Goal: Task Accomplishment & Management: Manage account settings

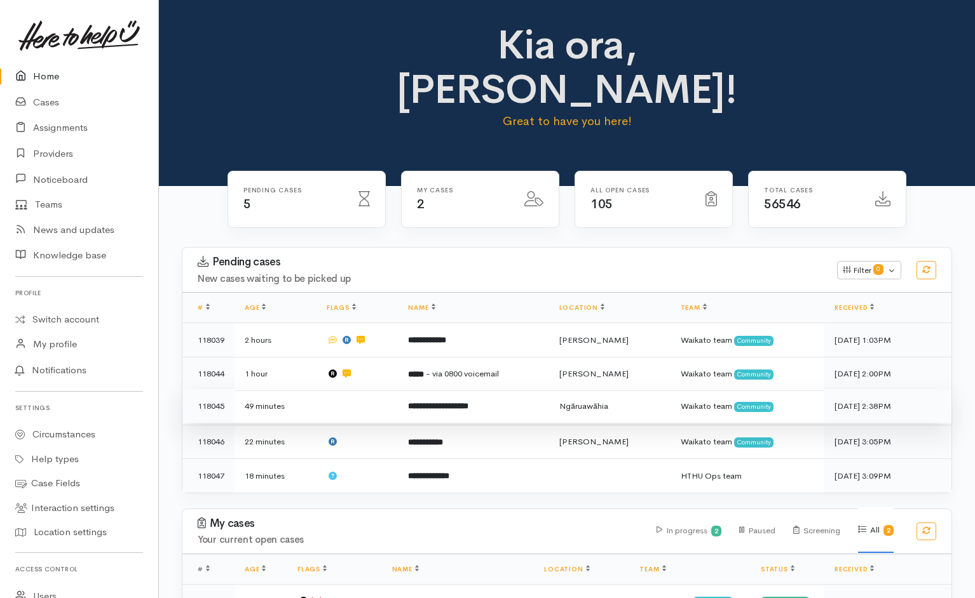
click at [368, 389] on td at bounding box center [357, 406] width 82 height 34
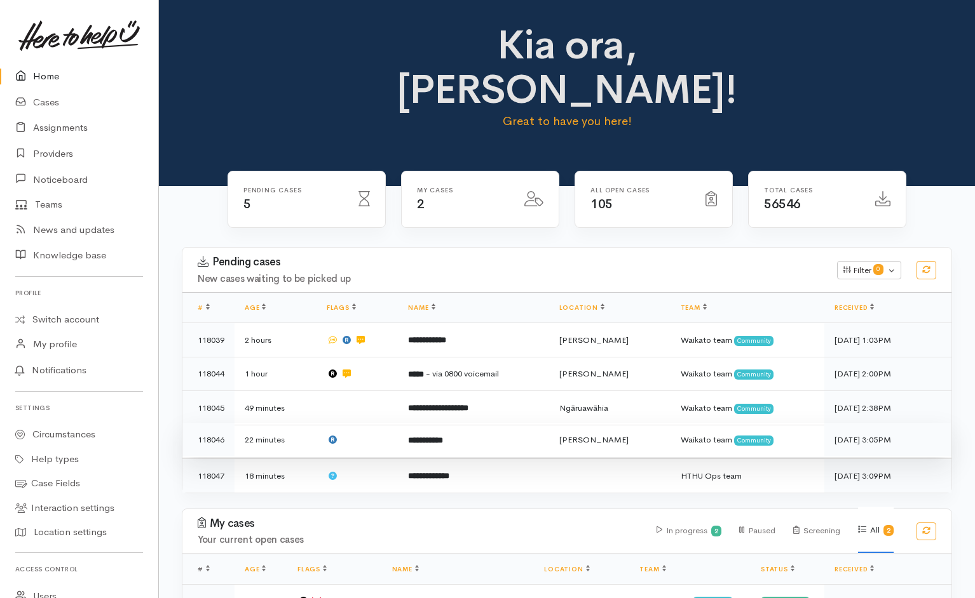
click at [374, 423] on td at bounding box center [357, 440] width 82 height 34
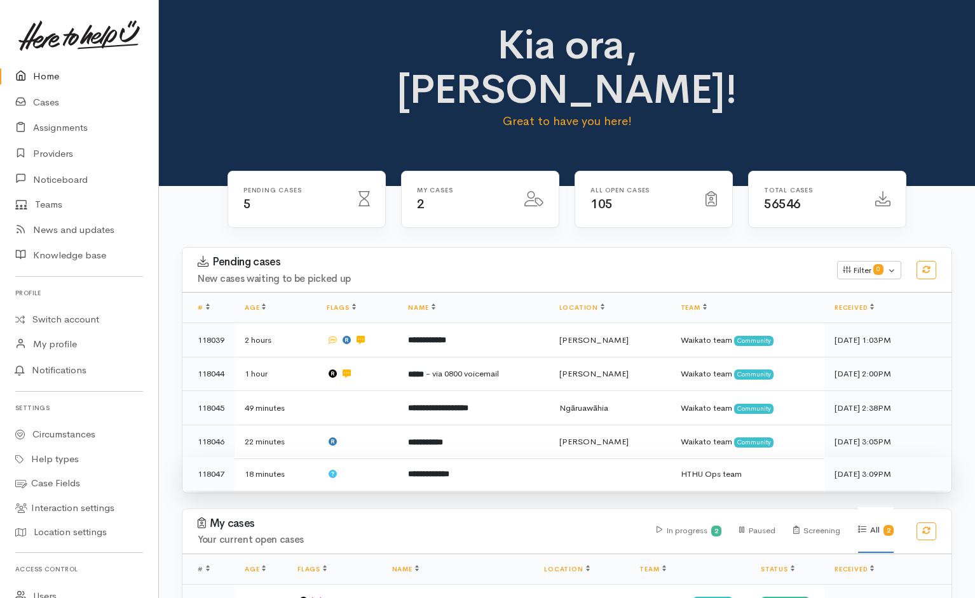
click at [390, 457] on td at bounding box center [357, 474] width 82 height 34
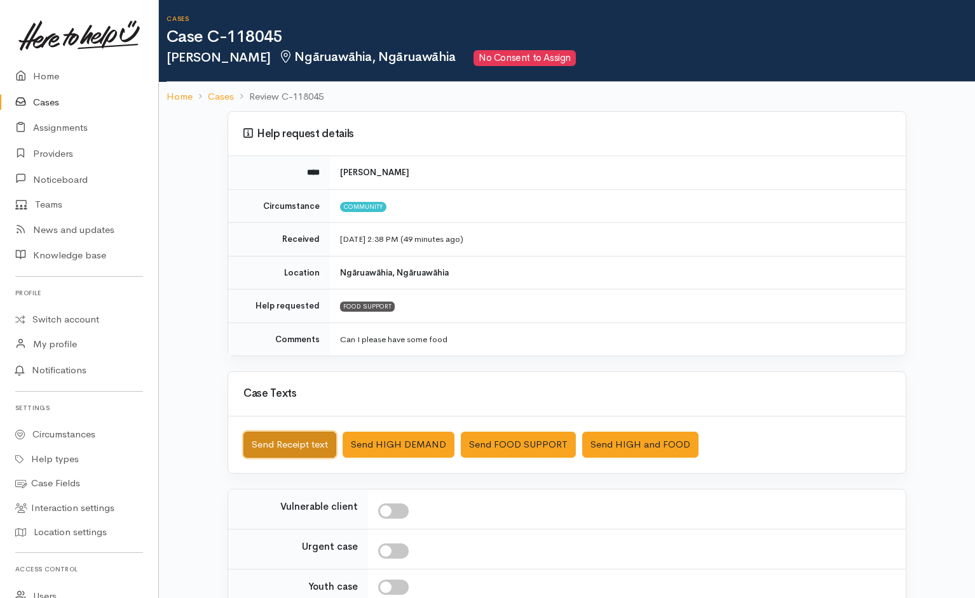
click at [295, 398] on button "Send Receipt text" at bounding box center [289, 445] width 93 height 26
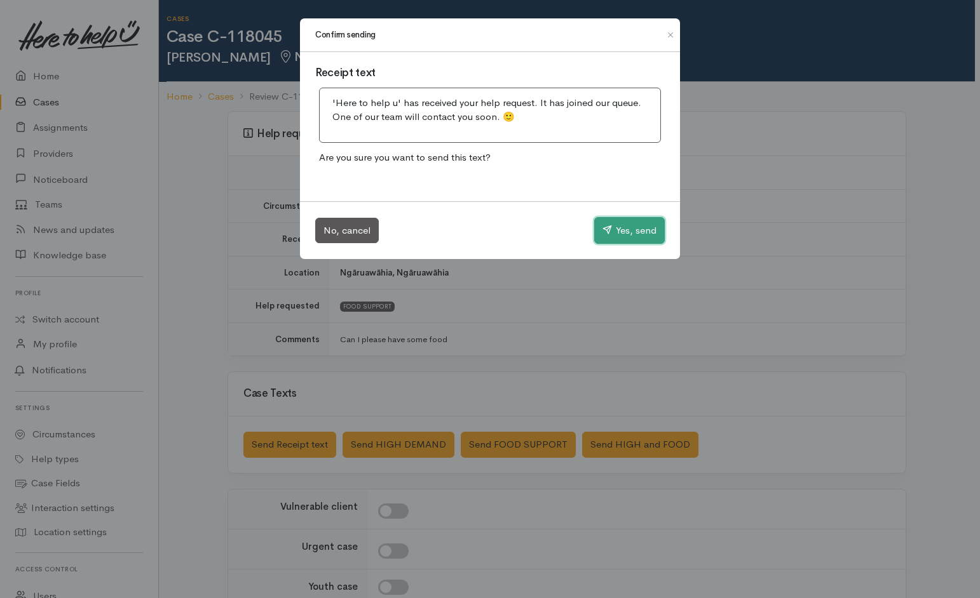
click at [647, 231] on button "Yes, send" at bounding box center [629, 230] width 71 height 27
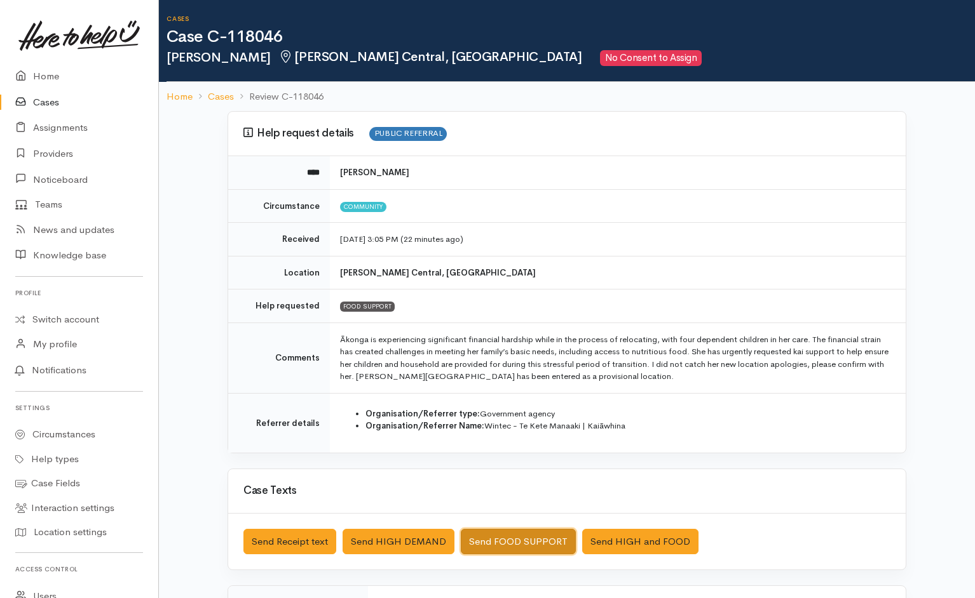
click at [531, 398] on button "Send FOOD SUPPORT" at bounding box center [518, 542] width 115 height 26
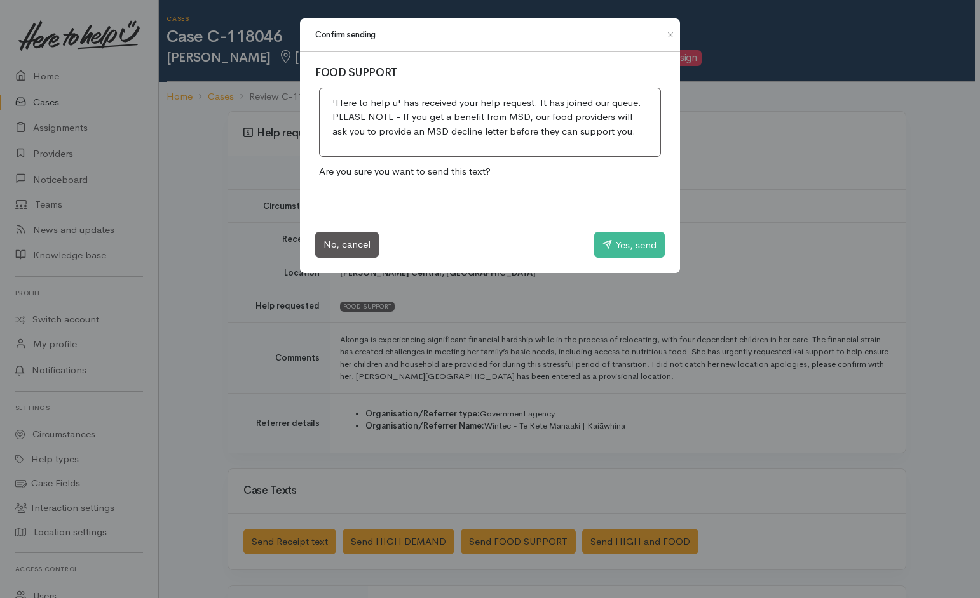
click at [642, 275] on div "Confirm sending FOOD SUPPORT 'Here to help u' has received your help request. I…" at bounding box center [490, 299] width 980 height 598
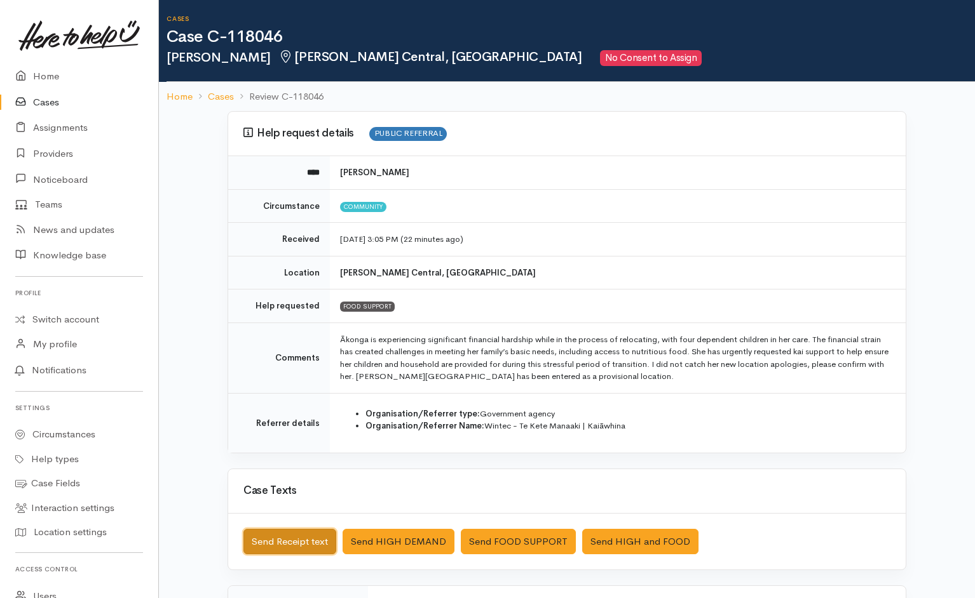
click at [334, 398] on button "Send Receipt text" at bounding box center [289, 542] width 93 height 26
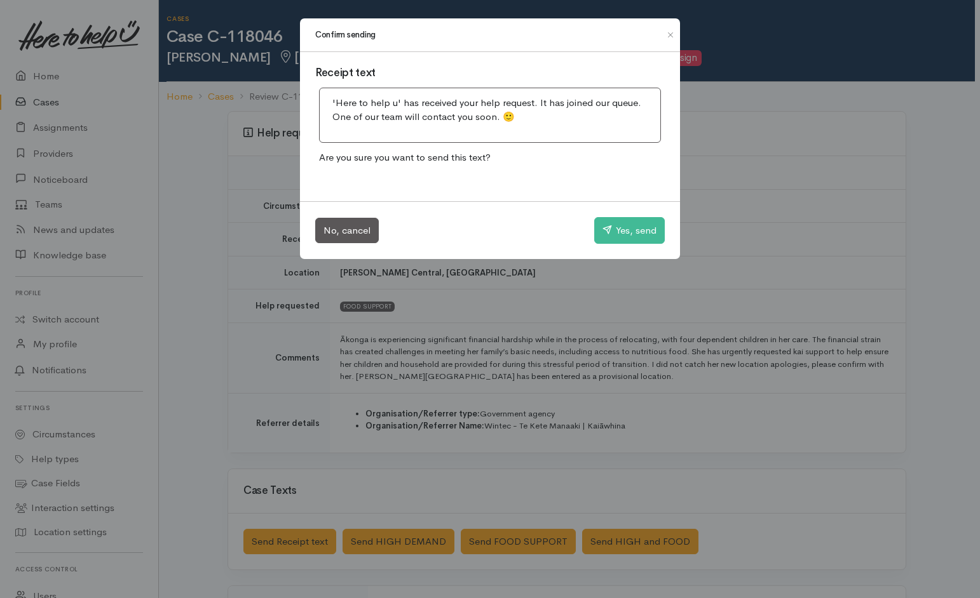
drag, startPoint x: 553, startPoint y: 407, endPoint x: 497, endPoint y: 543, distance: 146.8
click at [497, 398] on div "Confirm sending Receipt text 'Here to help u' has received your help request. I…" at bounding box center [490, 299] width 980 height 598
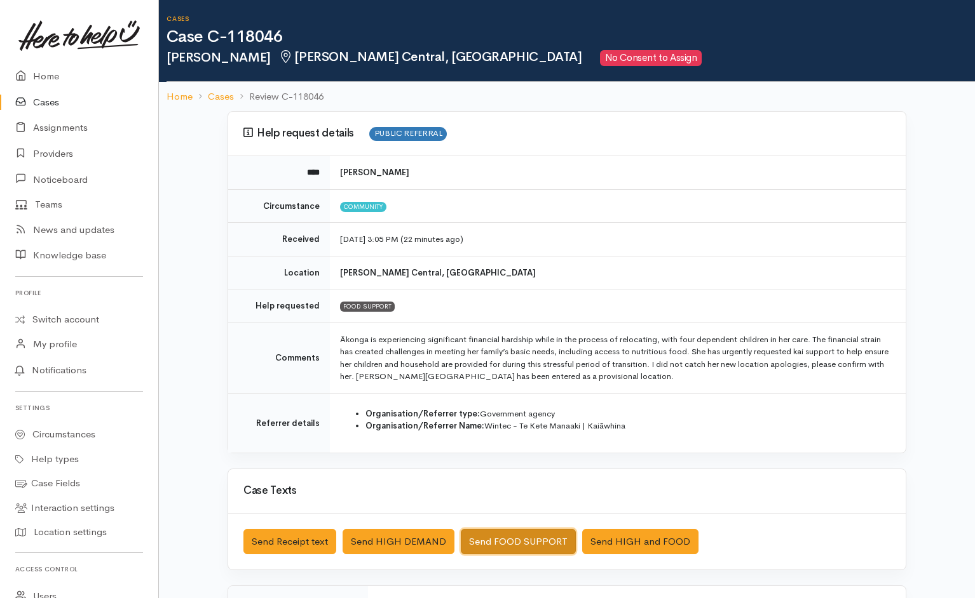
click at [497, 398] on button "Send FOOD SUPPORT" at bounding box center [518, 542] width 115 height 26
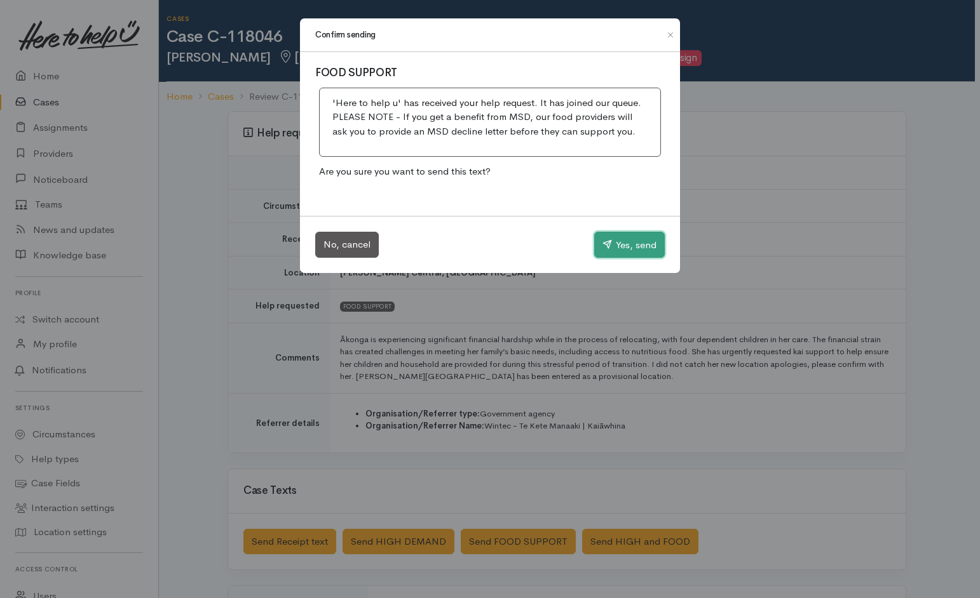
click at [616, 246] on button "Yes, send" at bounding box center [629, 245] width 71 height 27
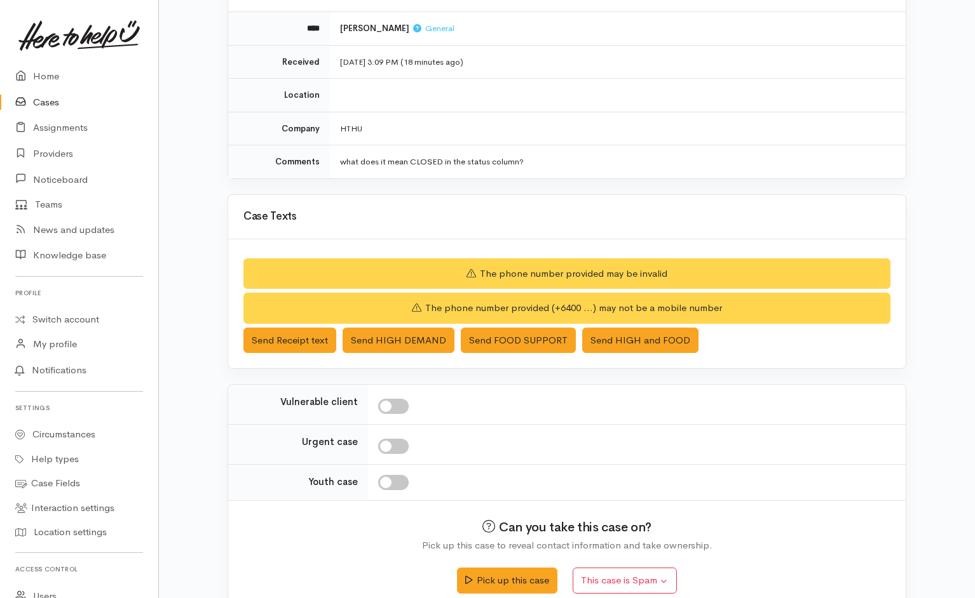
scroll to position [163, 0]
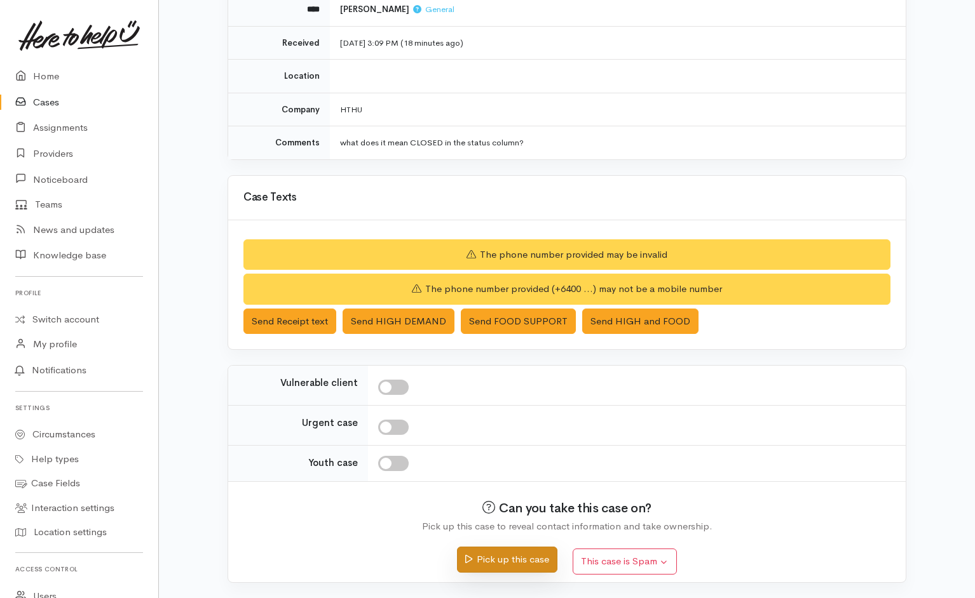
click at [505, 558] on button "Pick up this case" at bounding box center [507, 560] width 100 height 26
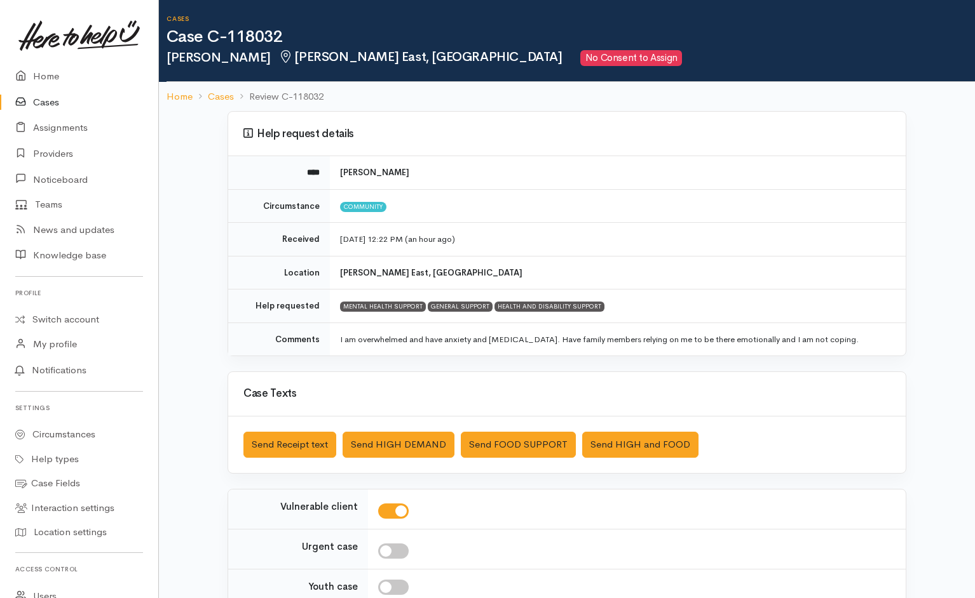
scroll to position [123, 0]
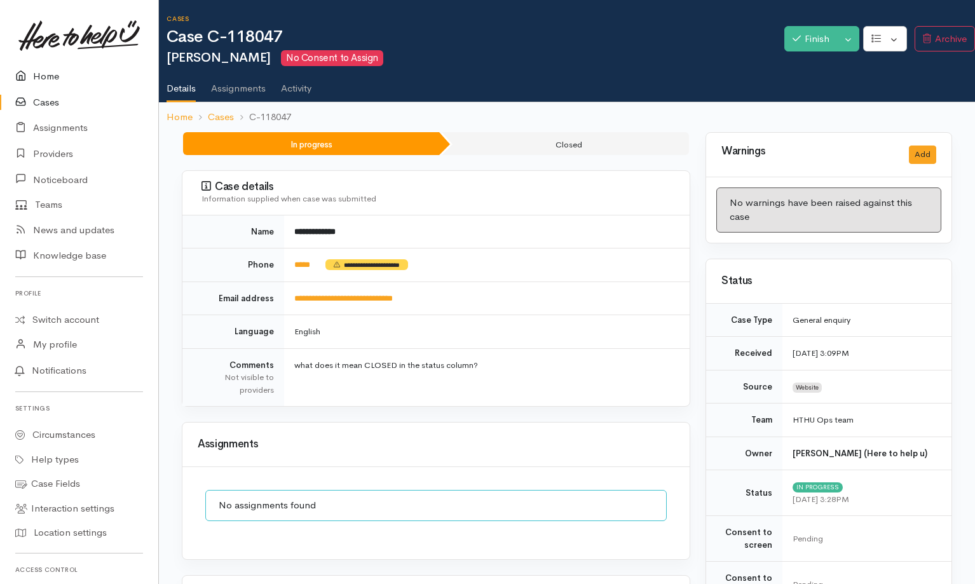
click at [52, 79] on link "Home" at bounding box center [79, 77] width 158 height 26
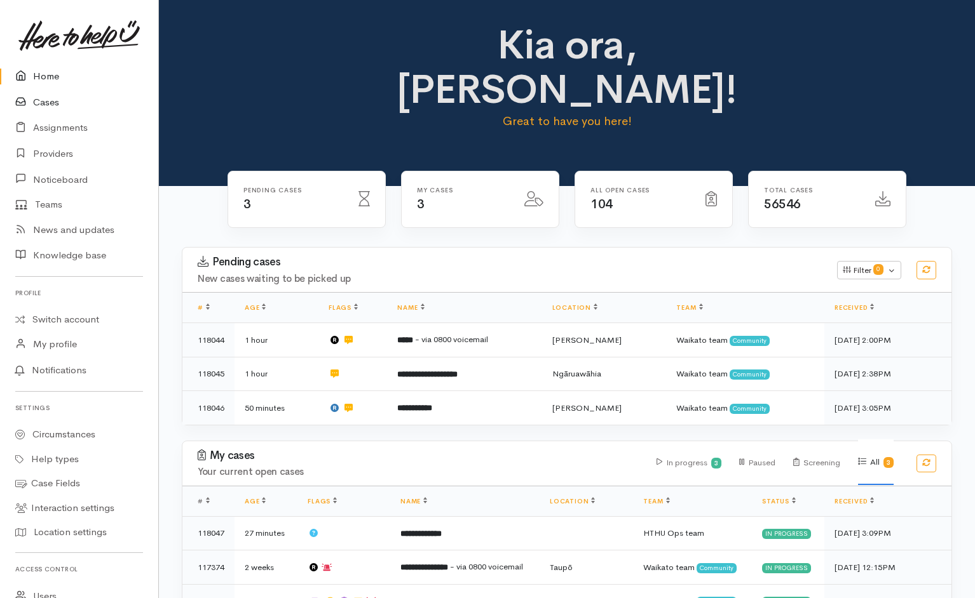
click at [44, 104] on link "Cases" at bounding box center [79, 103] width 158 height 26
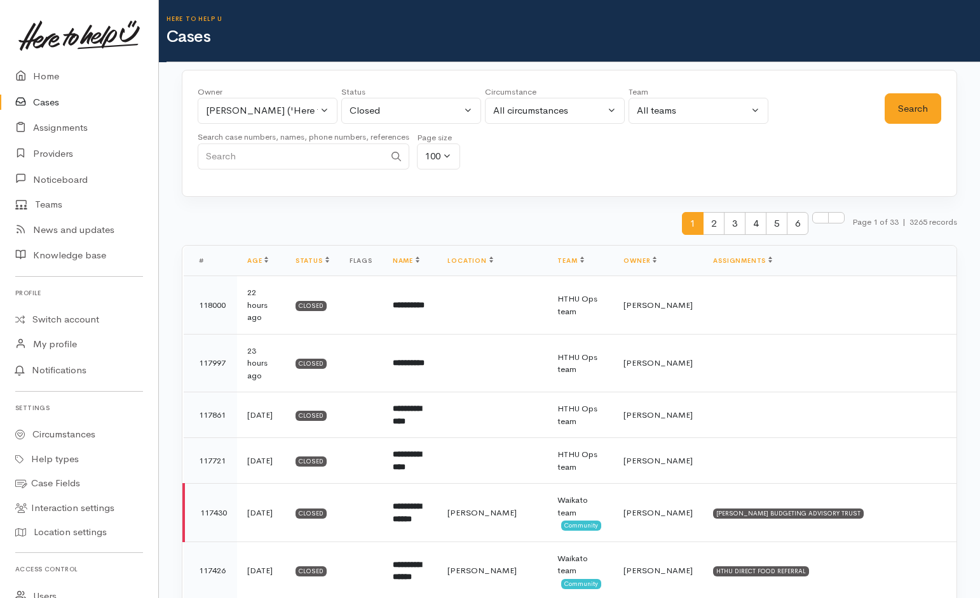
click at [373, 114] on div "Closed" at bounding box center [405, 111] width 112 height 15
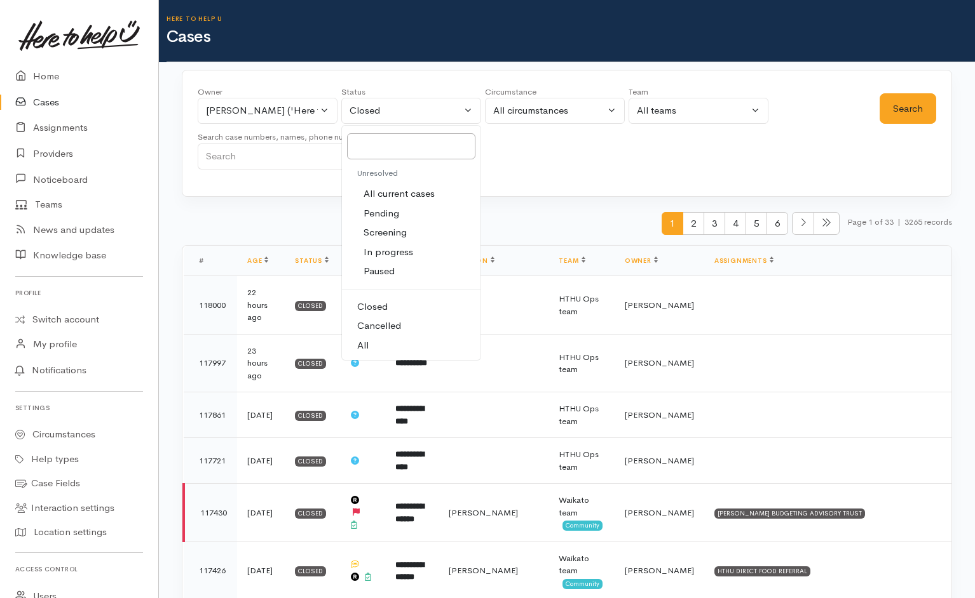
click at [403, 194] on span "All current cases" at bounding box center [398, 194] width 71 height 15
select select "Unresolved"
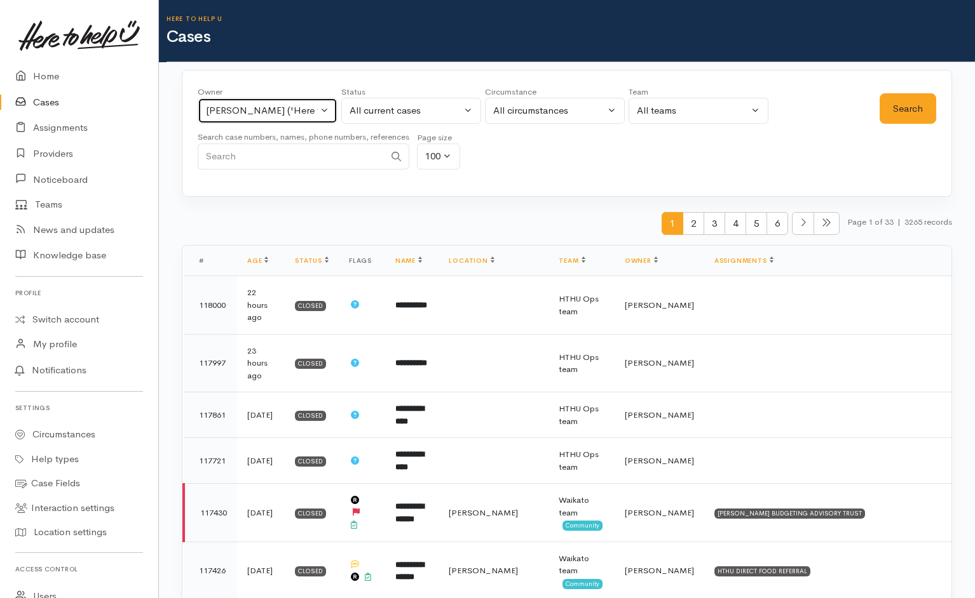
click at [307, 105] on div "Helena Kaufononga ('Here to help u')" at bounding box center [262, 111] width 112 height 15
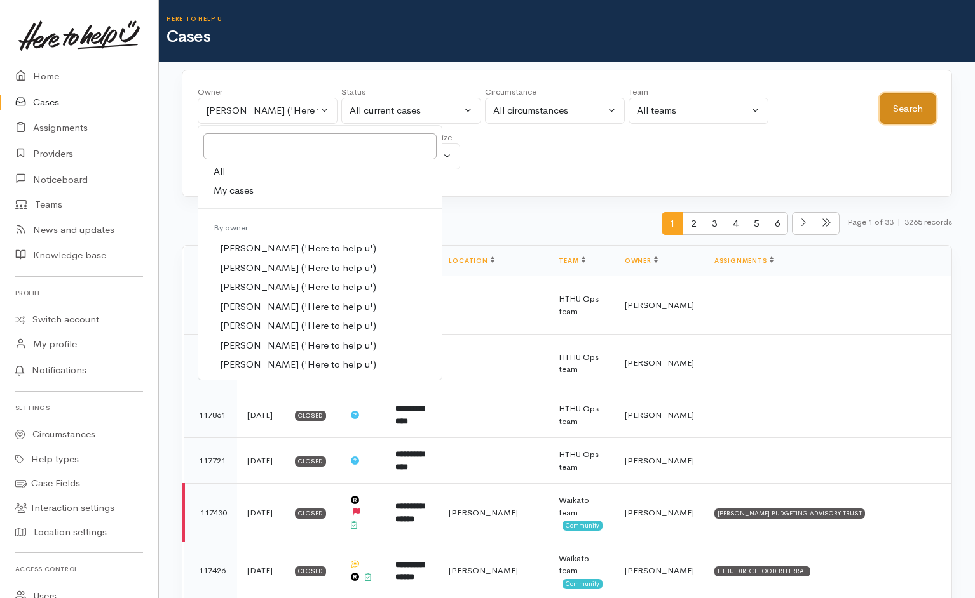
click at [906, 116] on button "Search" at bounding box center [907, 108] width 57 height 31
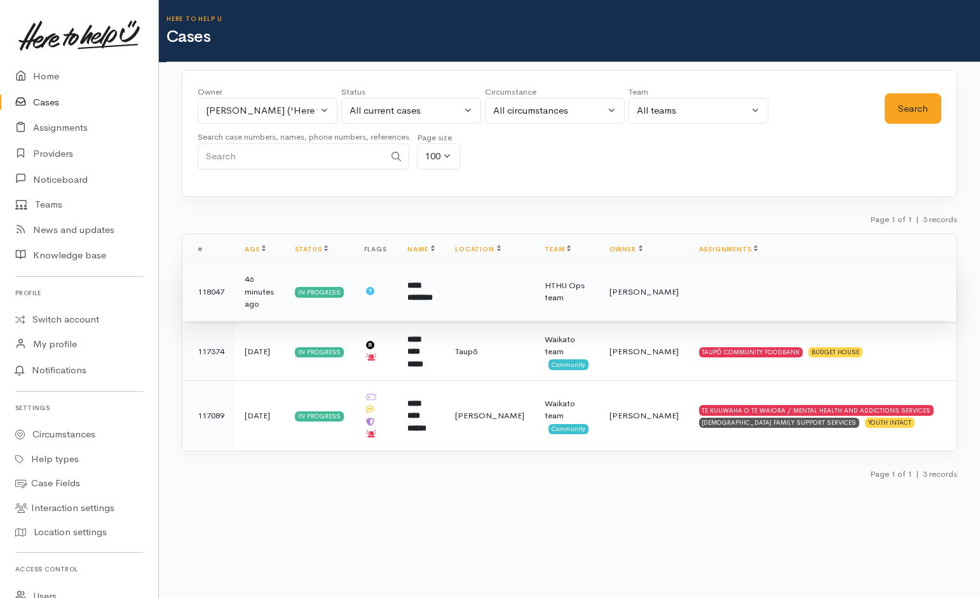
click at [507, 302] on td at bounding box center [490, 292] width 90 height 58
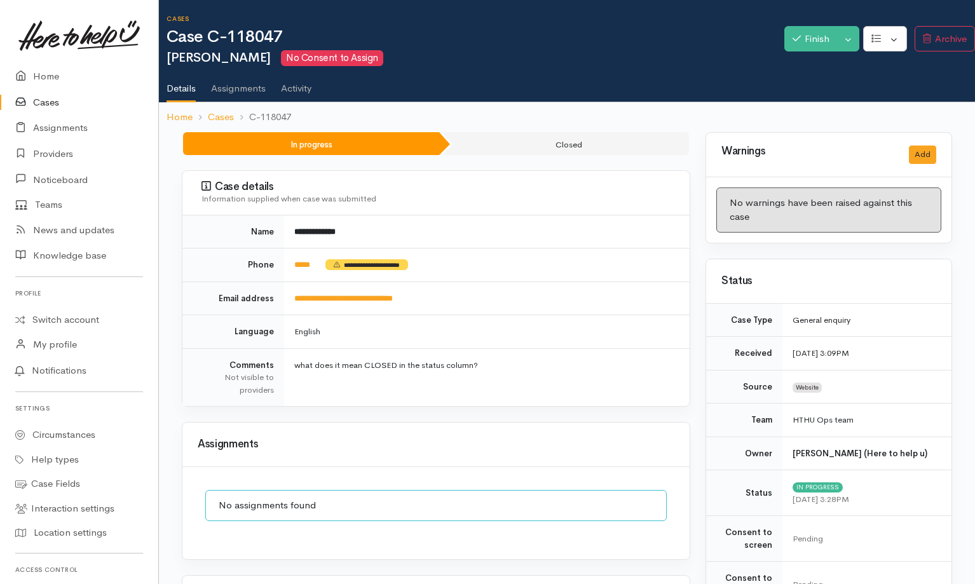
click at [346, 304] on td "**********" at bounding box center [486, 298] width 405 height 34
click at [375, 297] on link "**********" at bounding box center [343, 298] width 98 height 8
